Goal: Task Accomplishment & Management: Use online tool/utility

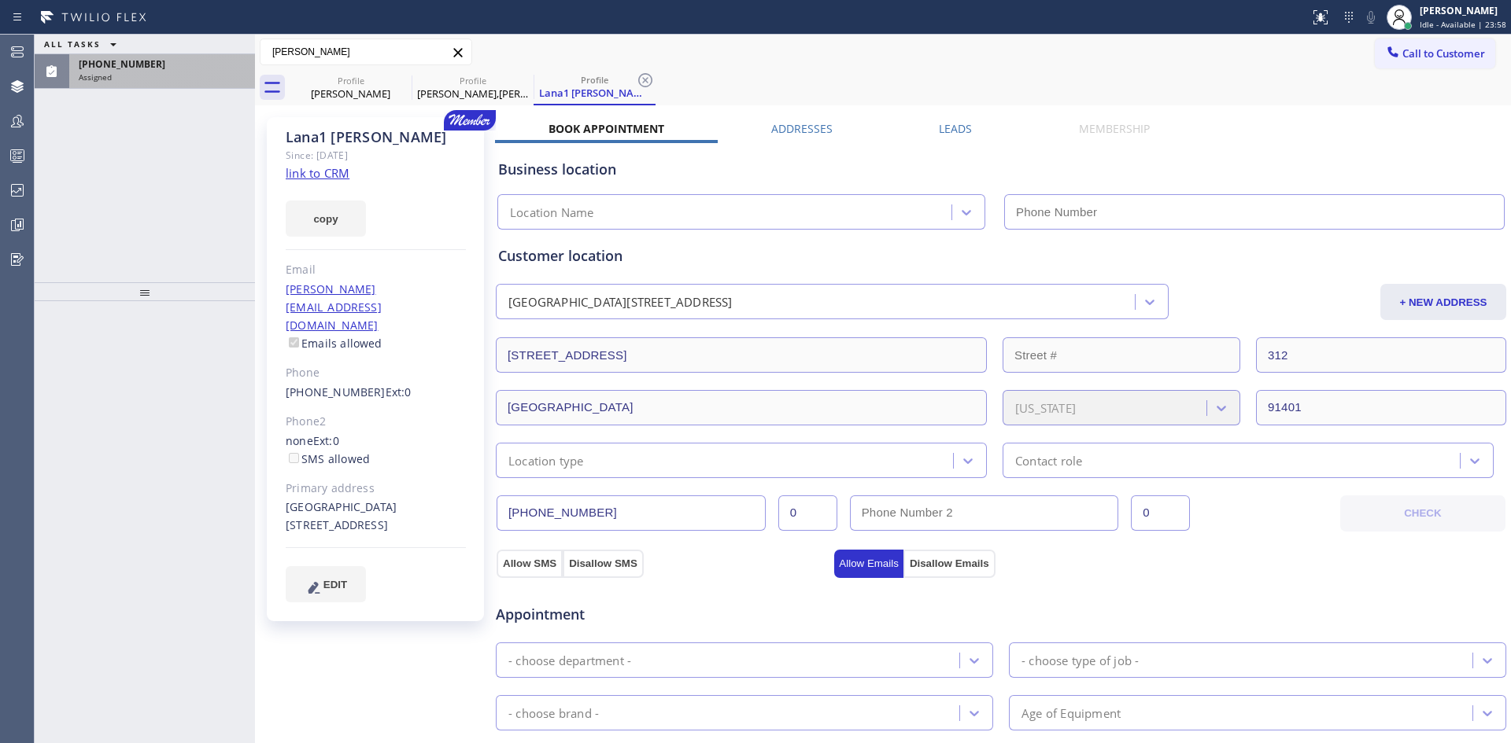
click at [154, 72] on div "Assigned" at bounding box center [162, 77] width 167 height 11
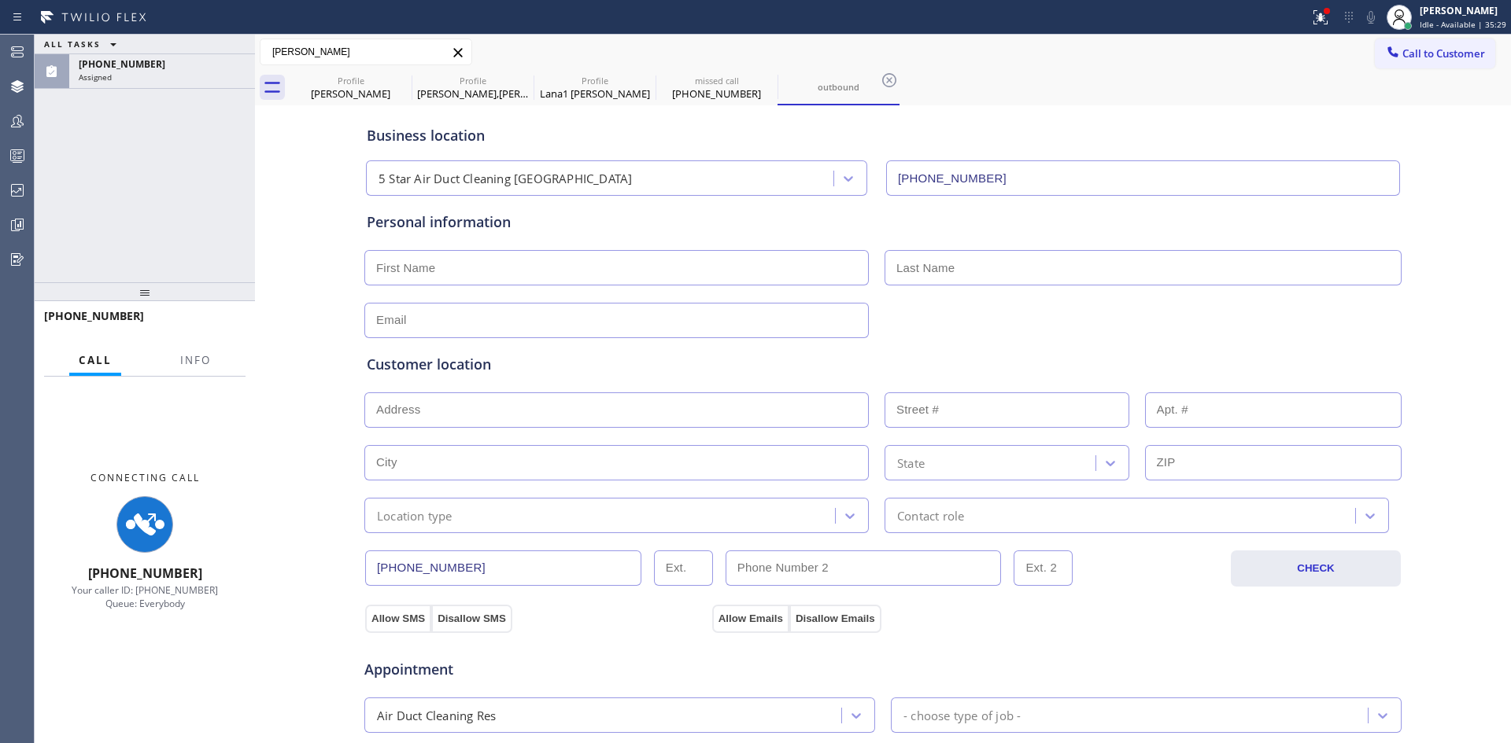
type input "[PHONE_NUMBER]"
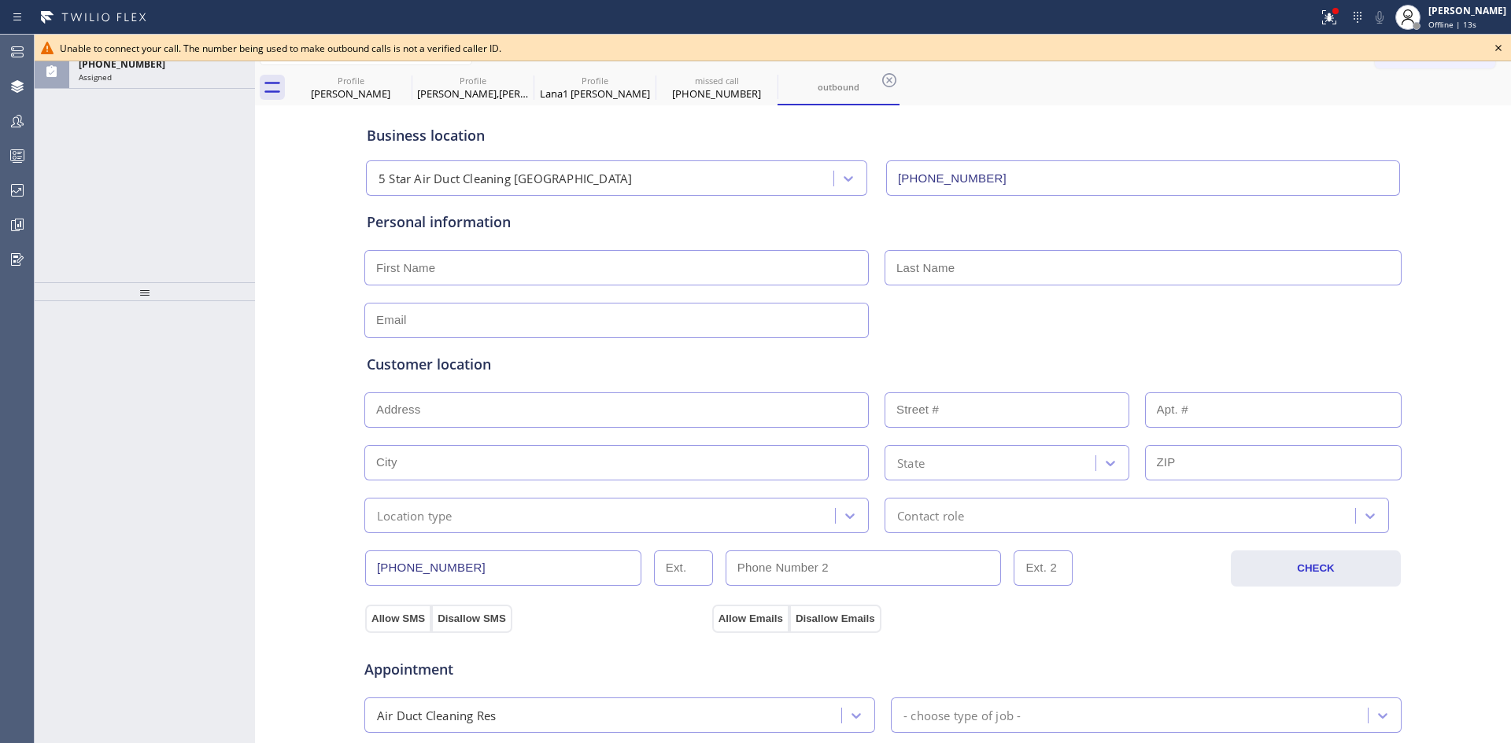
drag, startPoint x: 1507, startPoint y: 43, endPoint x: 1506, endPoint y: 57, distance: 13.4
click at [1507, 44] on icon at bounding box center [1497, 48] width 19 height 19
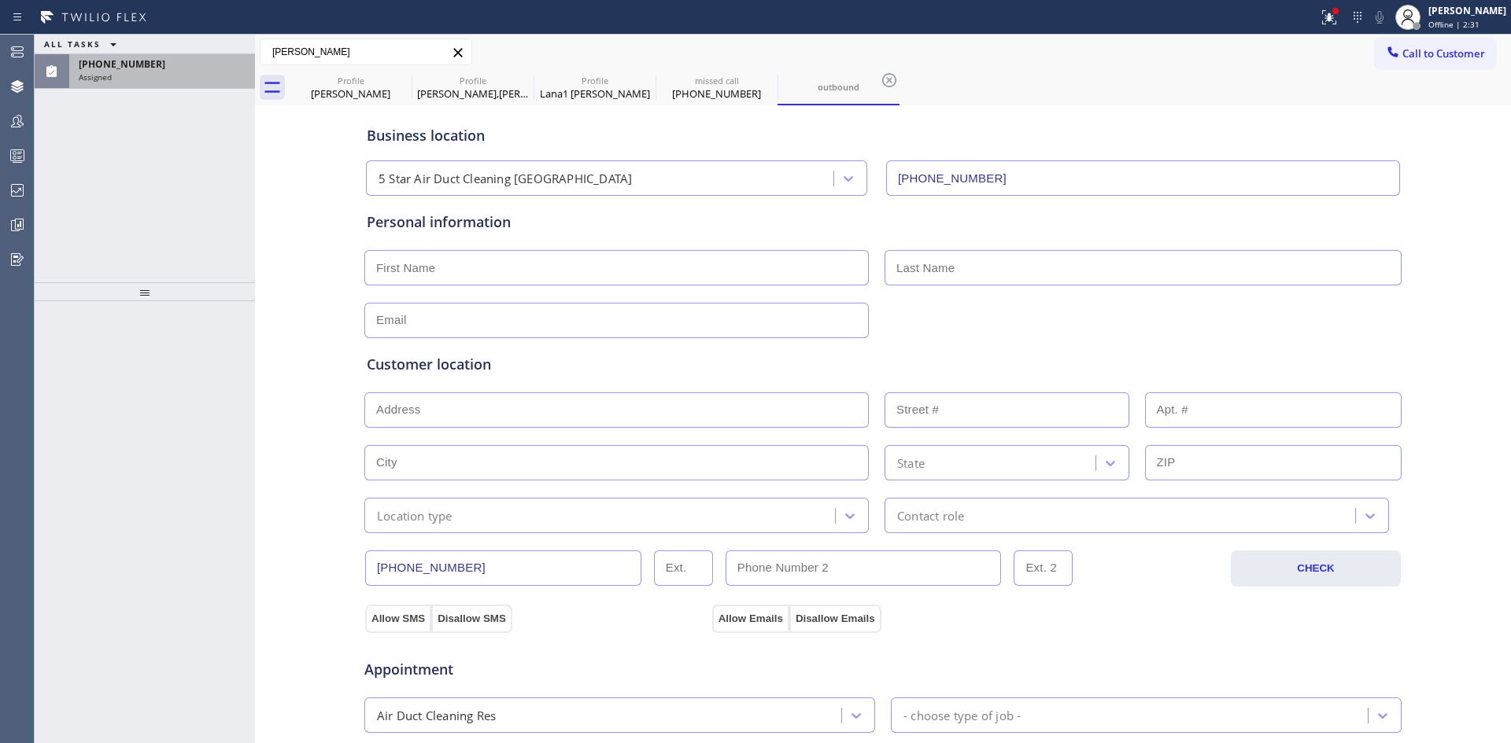
click at [131, 75] on div "Assigned" at bounding box center [162, 77] width 167 height 11
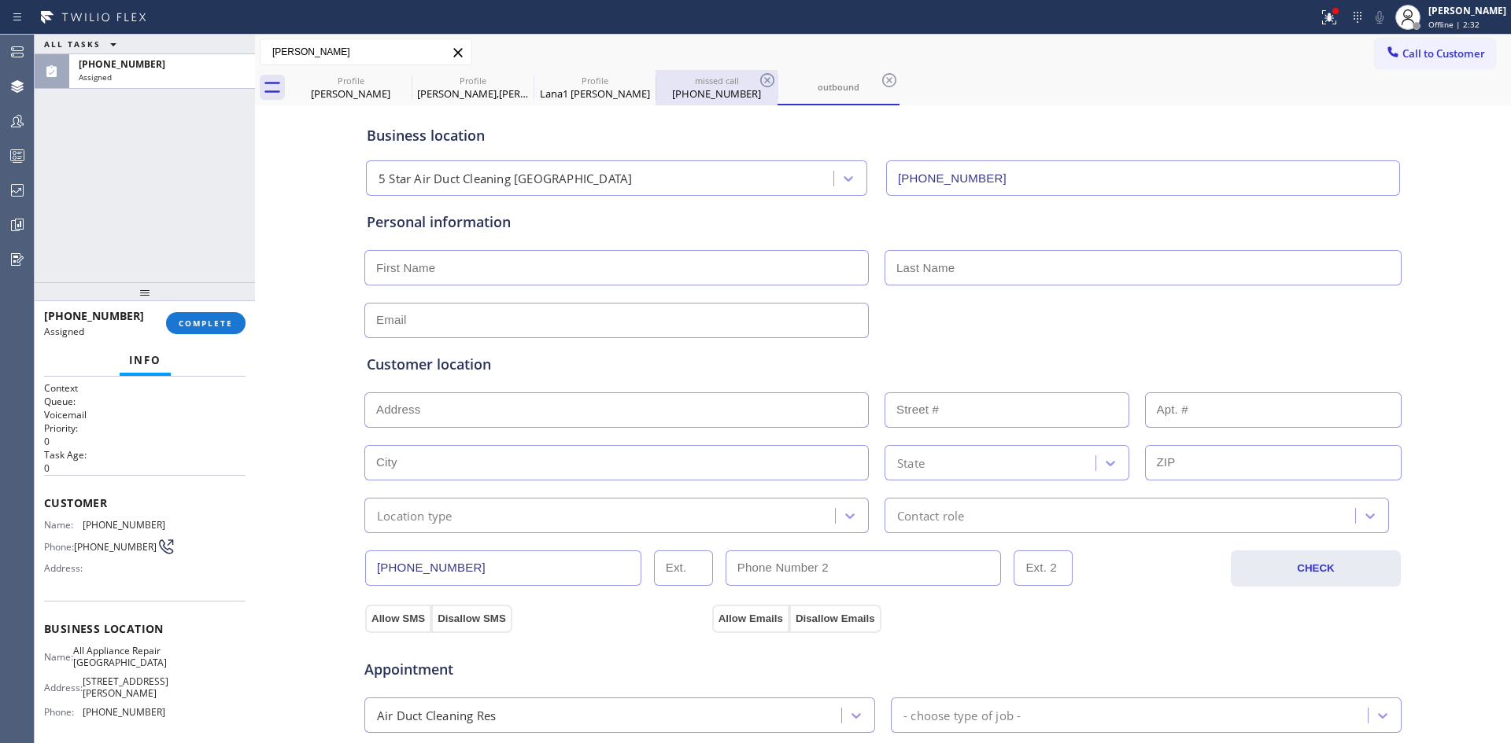
click at [703, 89] on div "[PHONE_NUMBER]" at bounding box center [716, 94] width 119 height 14
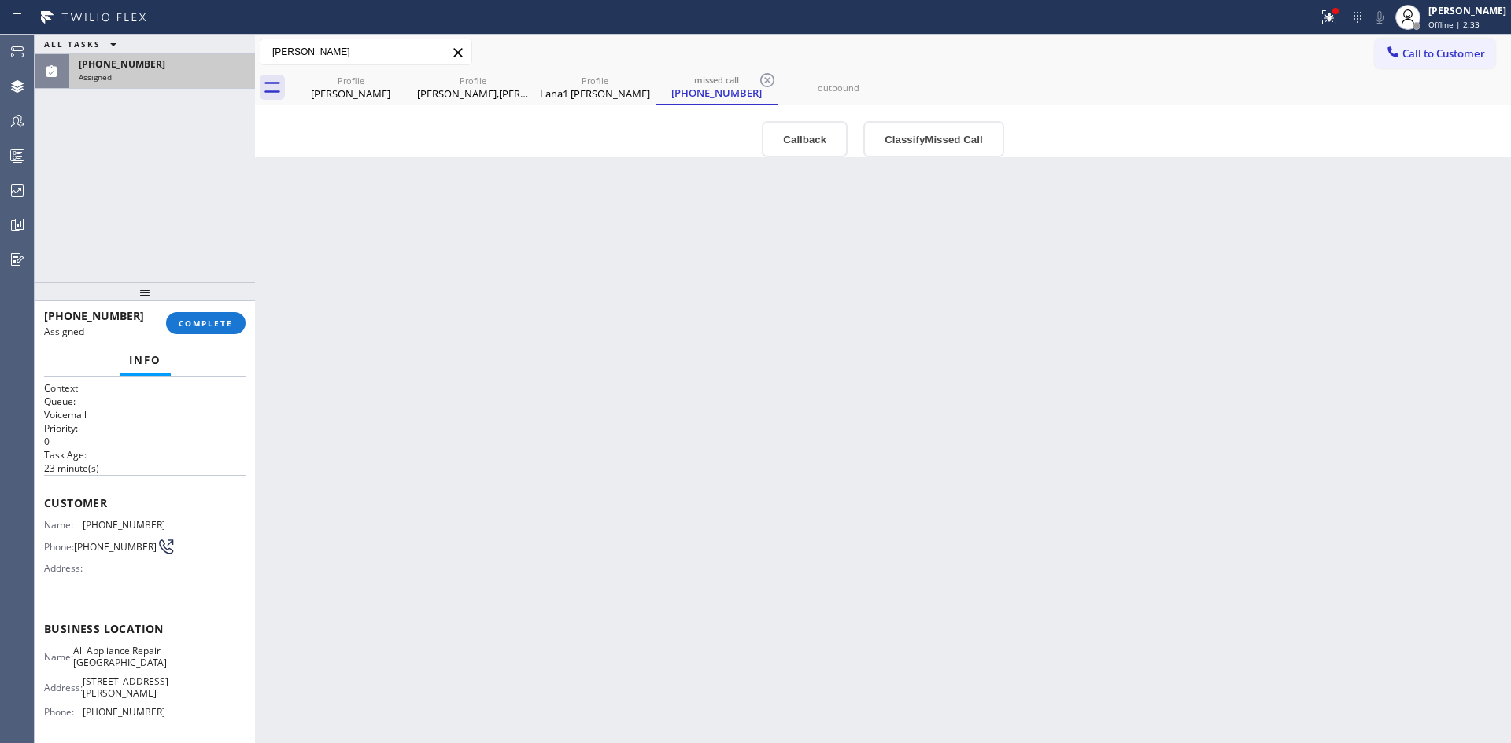
click at [131, 79] on div "Assigned" at bounding box center [162, 77] width 167 height 11
